Goal: Information Seeking & Learning: Understand process/instructions

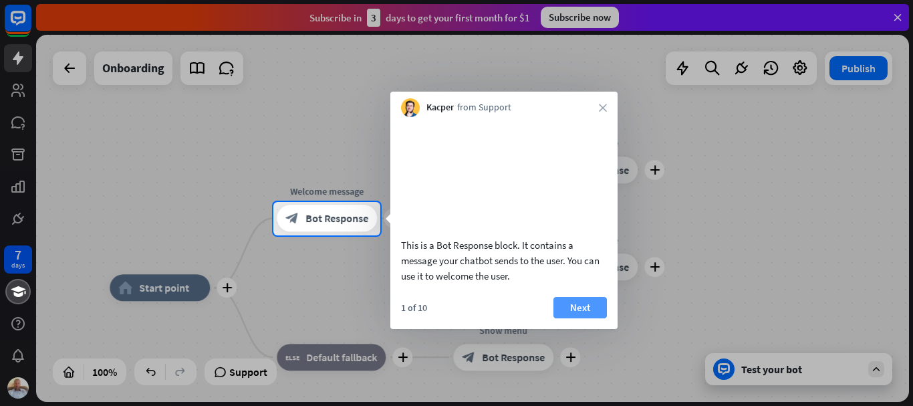
click at [583, 318] on button "Next" at bounding box center [579, 307] width 53 height 21
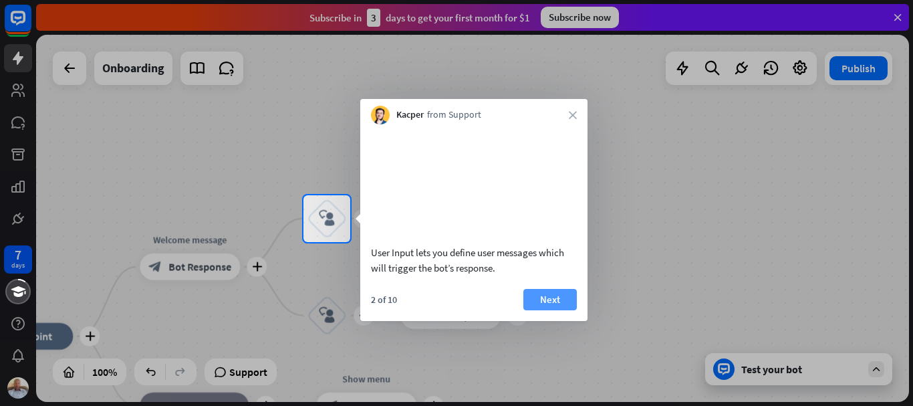
click at [549, 310] on button "Next" at bounding box center [549, 299] width 53 height 21
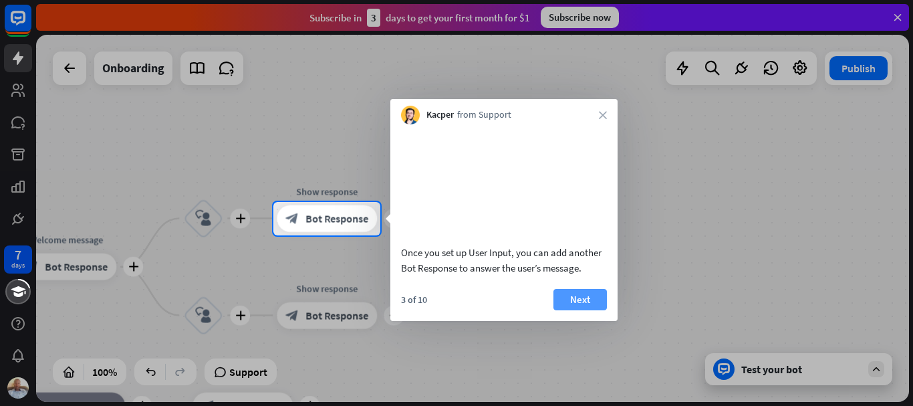
click at [582, 310] on button "Next" at bounding box center [579, 299] width 53 height 21
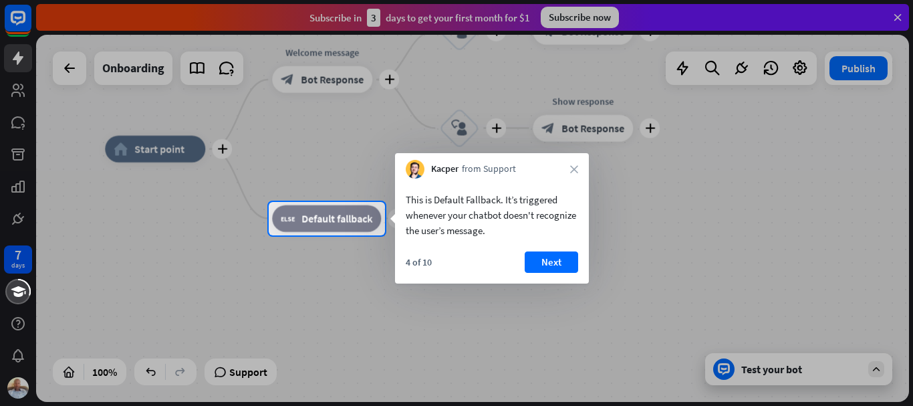
click at [571, 173] on div "Kacper from Support close" at bounding box center [492, 165] width 194 height 25
click at [548, 261] on button "Next" at bounding box center [550, 261] width 53 height 21
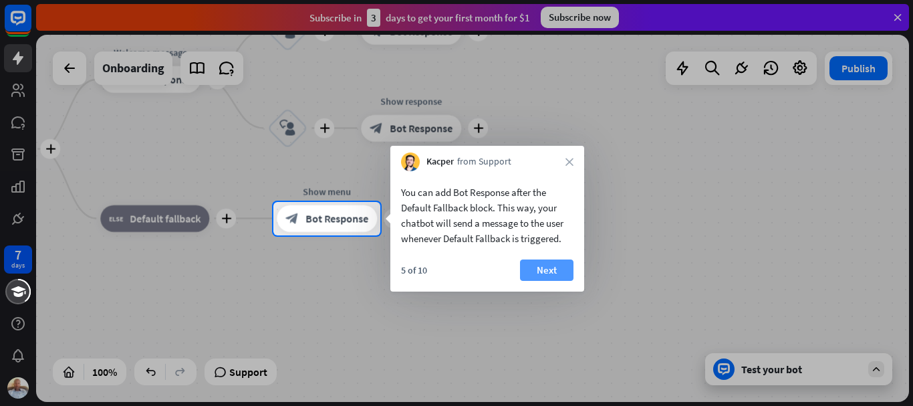
click at [549, 270] on button "Next" at bounding box center [546, 269] width 53 height 21
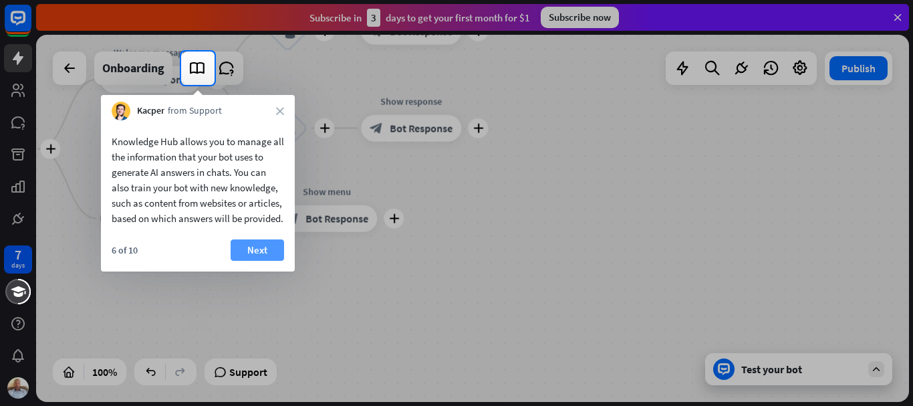
click at [252, 261] on button "Next" at bounding box center [256, 249] width 53 height 21
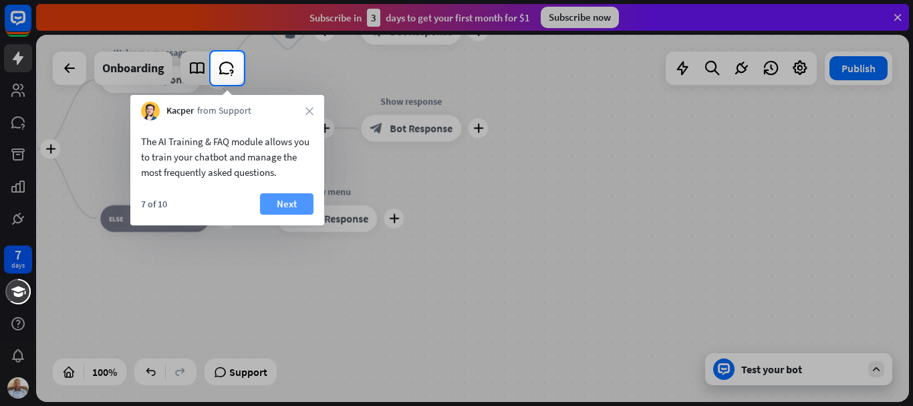
click at [288, 205] on button "Next" at bounding box center [286, 203] width 53 height 21
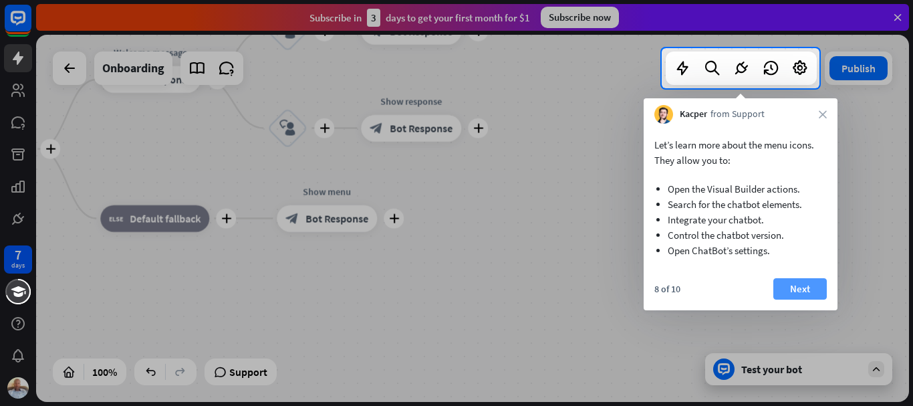
click at [816, 286] on button "Next" at bounding box center [799, 288] width 53 height 21
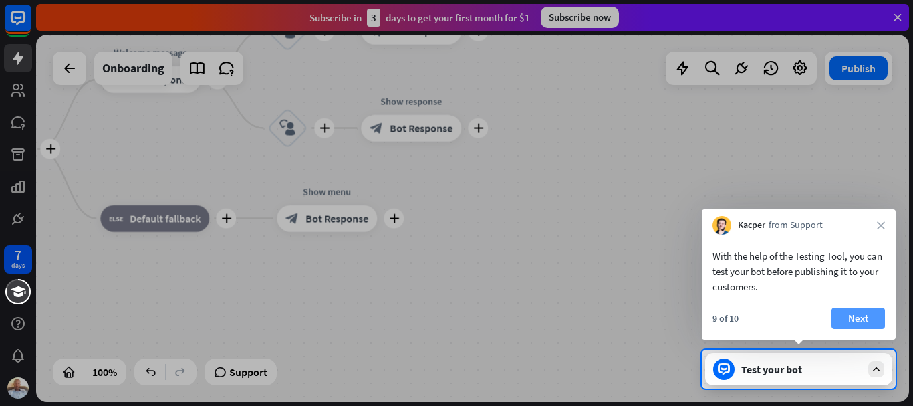
click at [873, 319] on button "Next" at bounding box center [857, 317] width 53 height 21
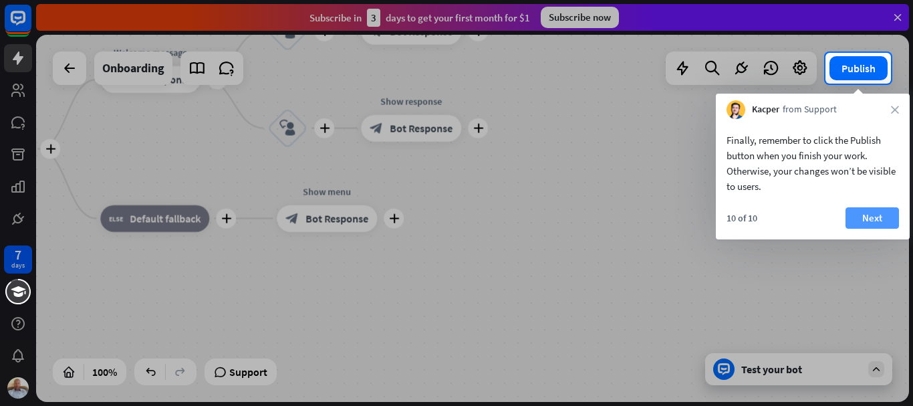
click at [871, 216] on button "Next" at bounding box center [871, 217] width 53 height 21
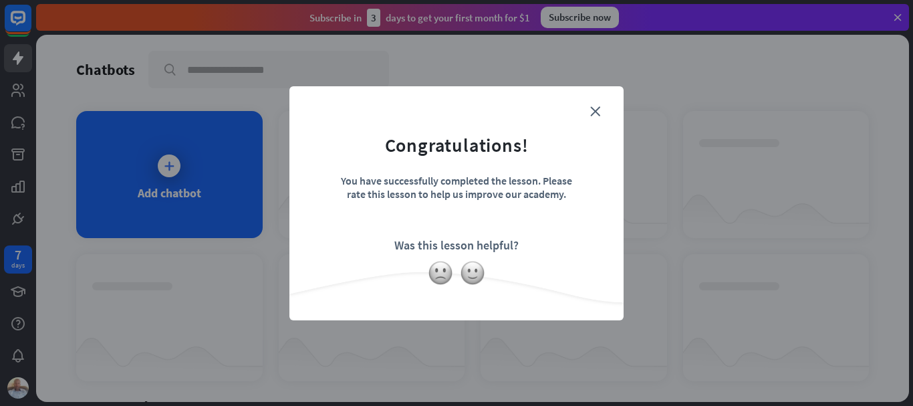
click at [493, 229] on form "Congratulations! You have successfully completed the lesson. Please rate this l…" at bounding box center [456, 183] width 301 height 160
click at [595, 116] on icon "close" at bounding box center [595, 111] width 10 height 10
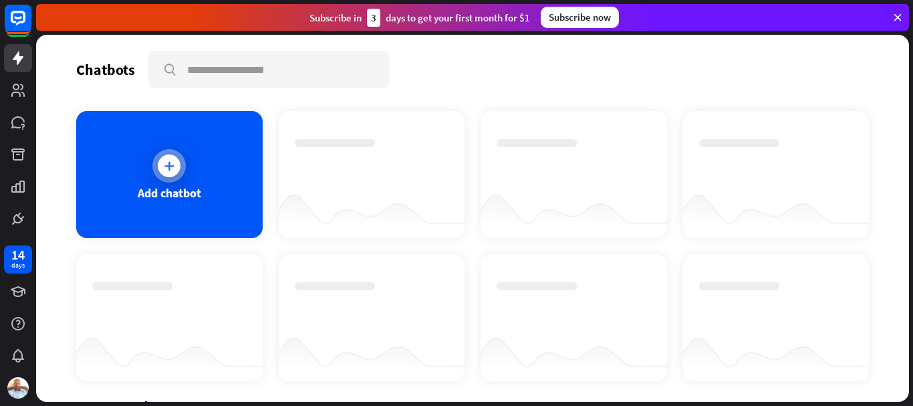
click at [176, 162] on div at bounding box center [169, 165] width 23 height 23
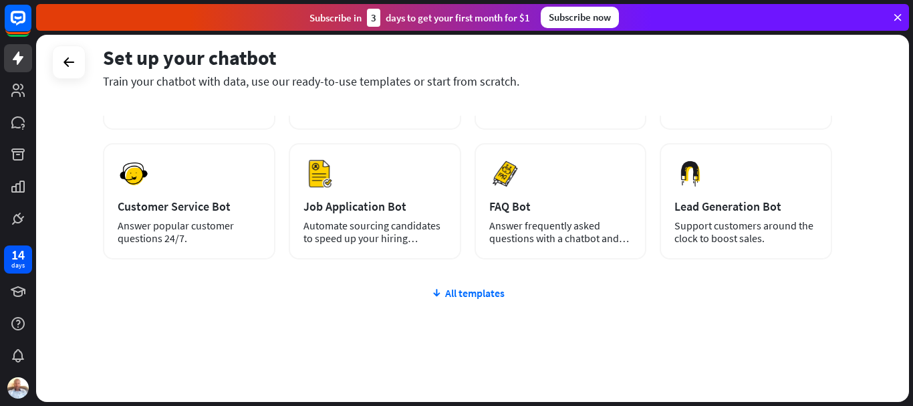
scroll to position [186, 0]
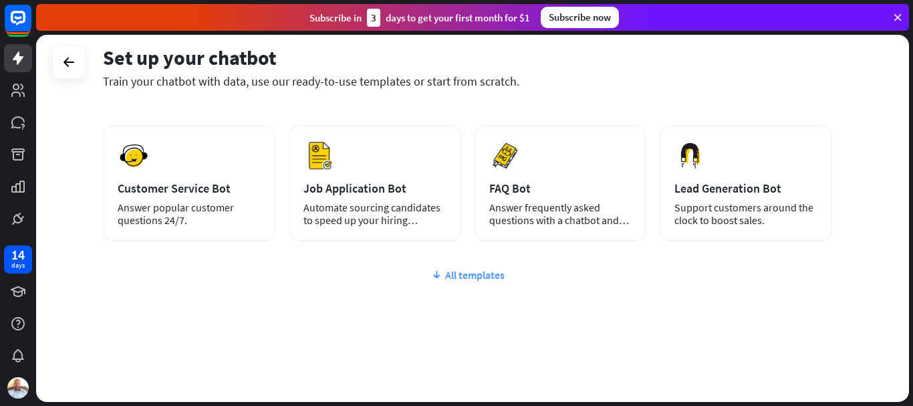
click at [465, 275] on div "All templates" at bounding box center [467, 274] width 729 height 13
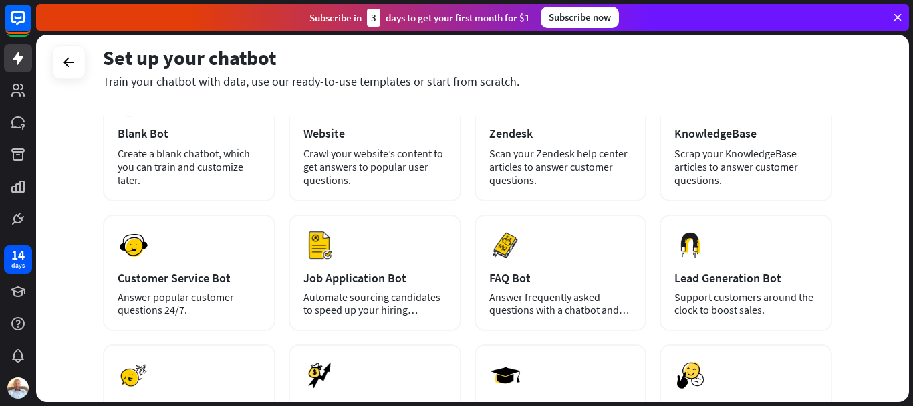
scroll to position [0, 0]
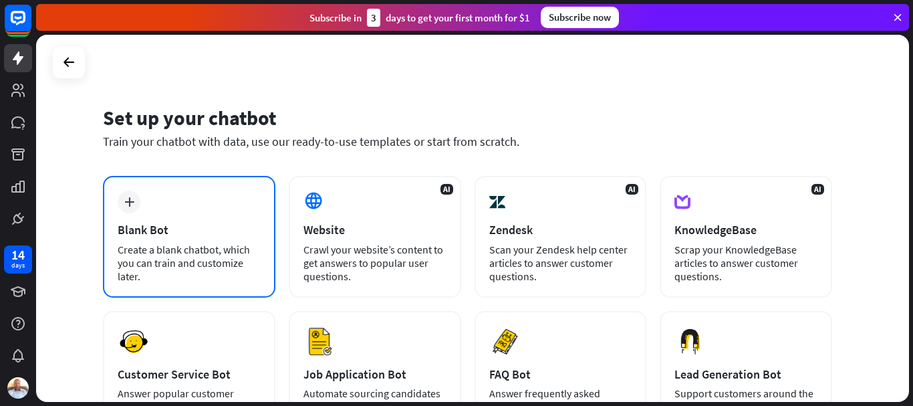
click at [202, 218] on div "plus Blank Bot Create a blank chatbot, which you can train and customize later." at bounding box center [189, 237] width 172 height 122
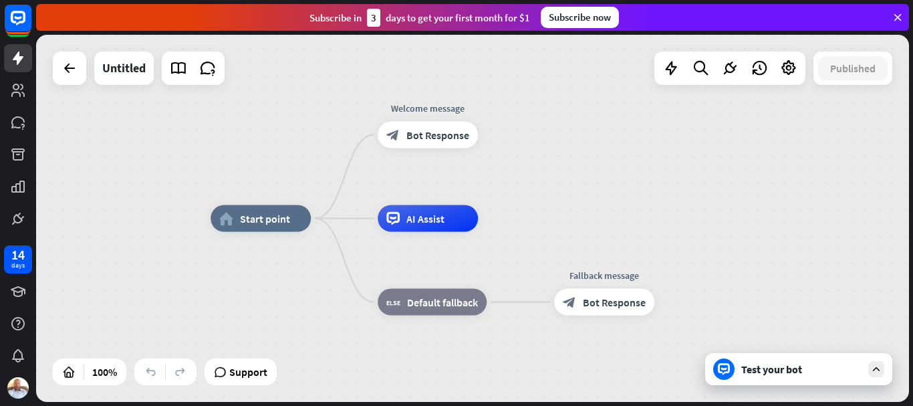
click at [763, 367] on div "Test your bot" at bounding box center [801, 368] width 120 height 13
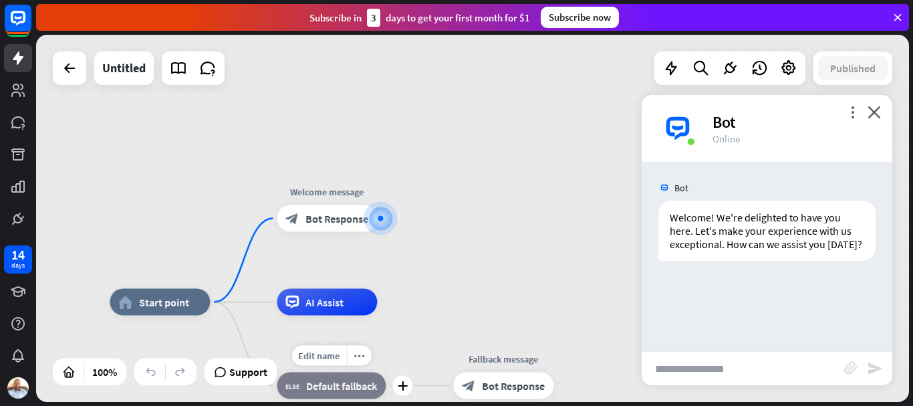
click at [353, 390] on span "Default fallback" at bounding box center [341, 385] width 71 height 13
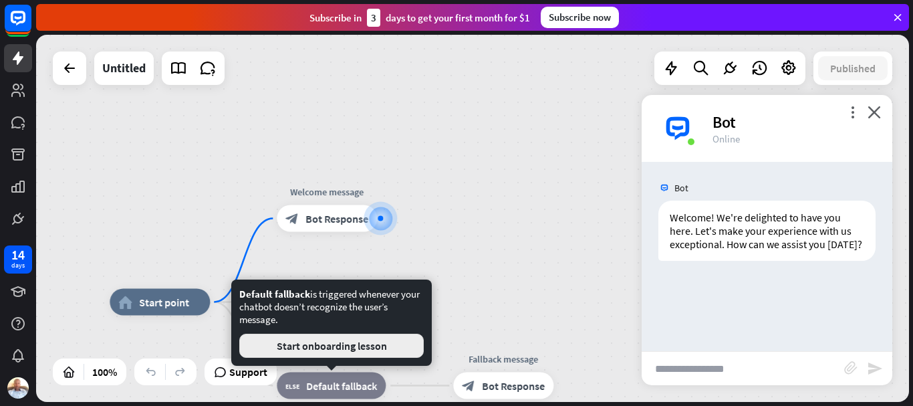
click at [375, 339] on button "Start onboarding lesson" at bounding box center [331, 345] width 184 height 24
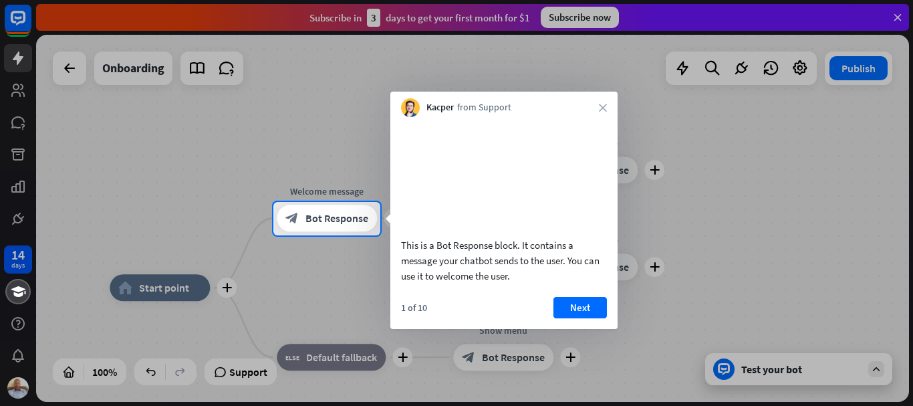
click at [601, 114] on div "Kacper from Support close" at bounding box center [503, 104] width 227 height 25
click at [603, 108] on icon "close" at bounding box center [603, 108] width 8 height 8
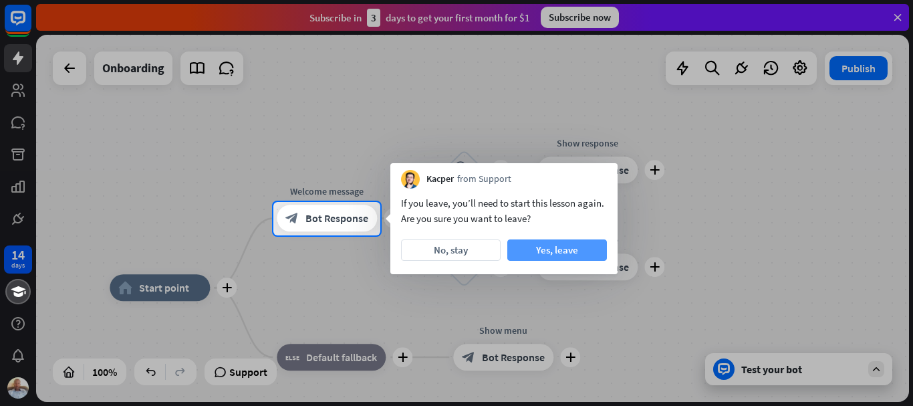
click at [551, 243] on button "Yes, leave" at bounding box center [557, 249] width 100 height 21
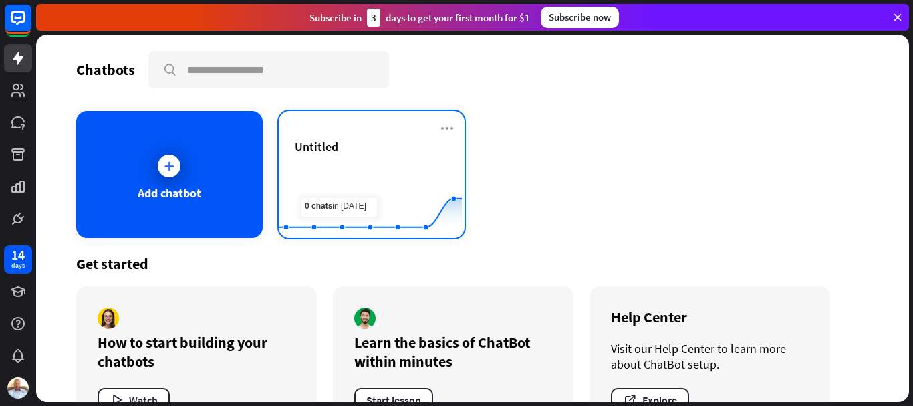
click at [338, 165] on rect at bounding box center [370, 205] width 183 height 84
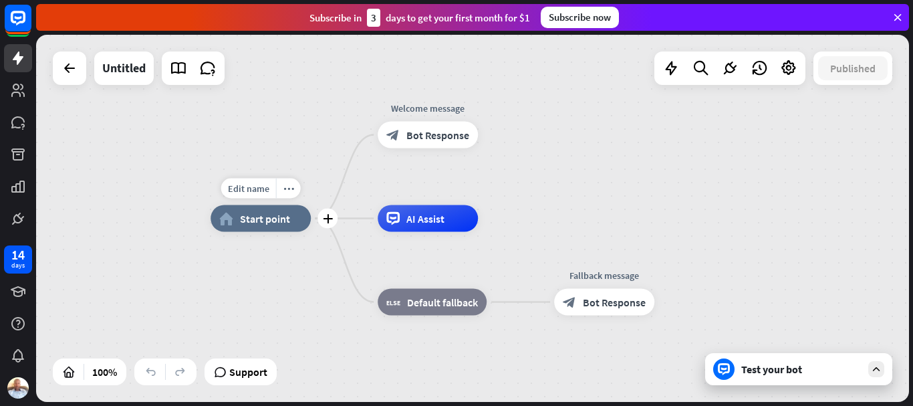
click at [288, 223] on span "Start point" at bounding box center [265, 218] width 50 height 13
click at [453, 218] on div "AI Assist" at bounding box center [427, 218] width 100 height 27
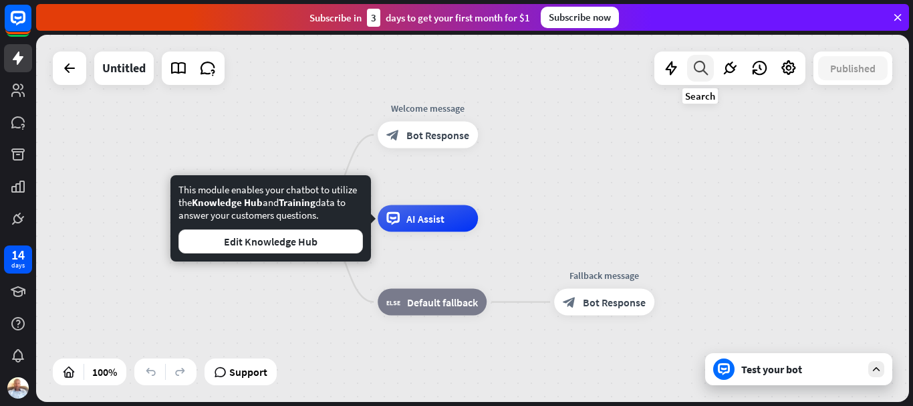
click at [708, 65] on icon at bounding box center [700, 67] width 18 height 17
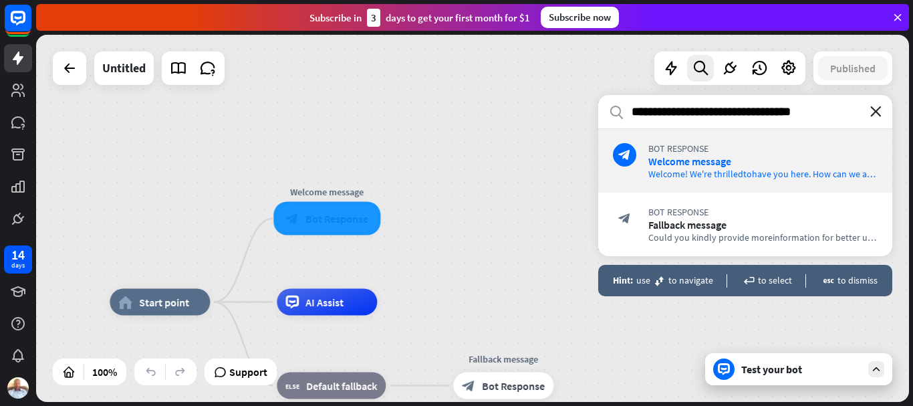
type input "**********"
click at [877, 111] on icon "close" at bounding box center [875, 111] width 11 height 11
